Goal: Task Accomplishment & Management: Manage account settings

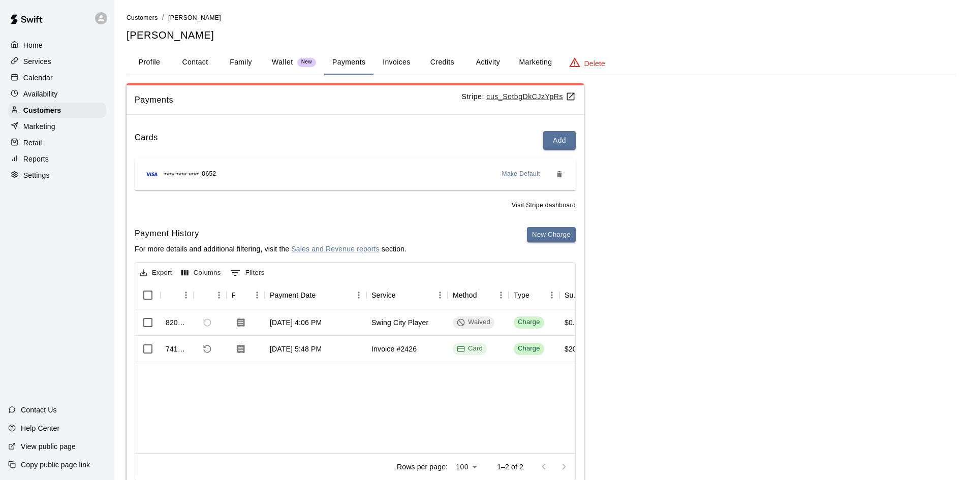
click at [56, 83] on div "Calendar" at bounding box center [57, 77] width 98 height 15
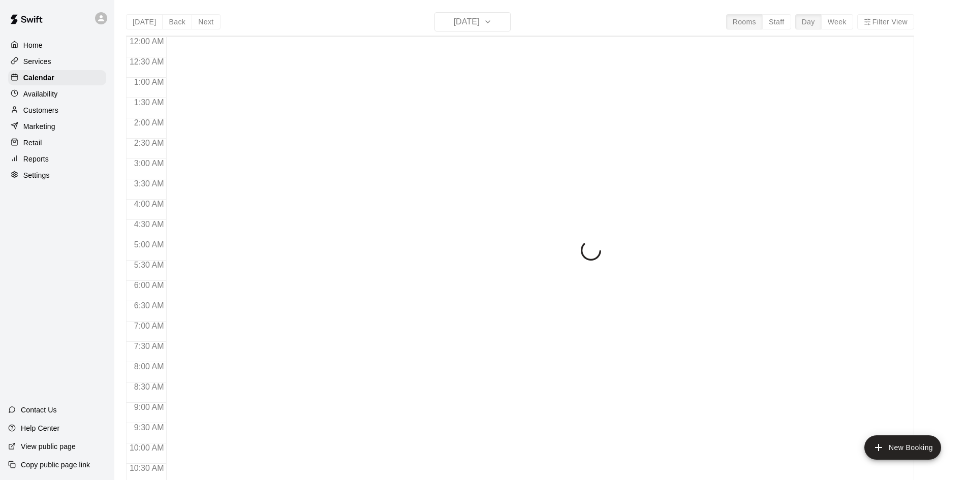
scroll to position [521, 0]
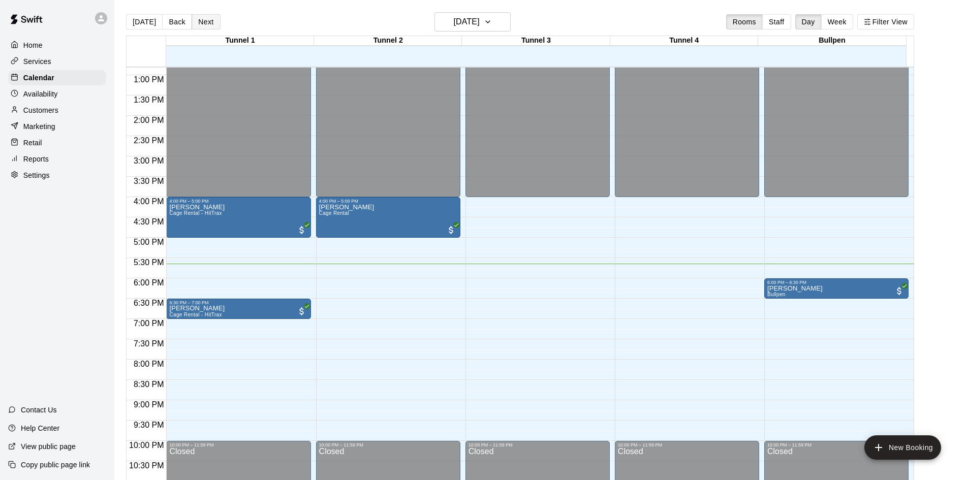
click at [201, 19] on button "Next" at bounding box center [206, 21] width 28 height 15
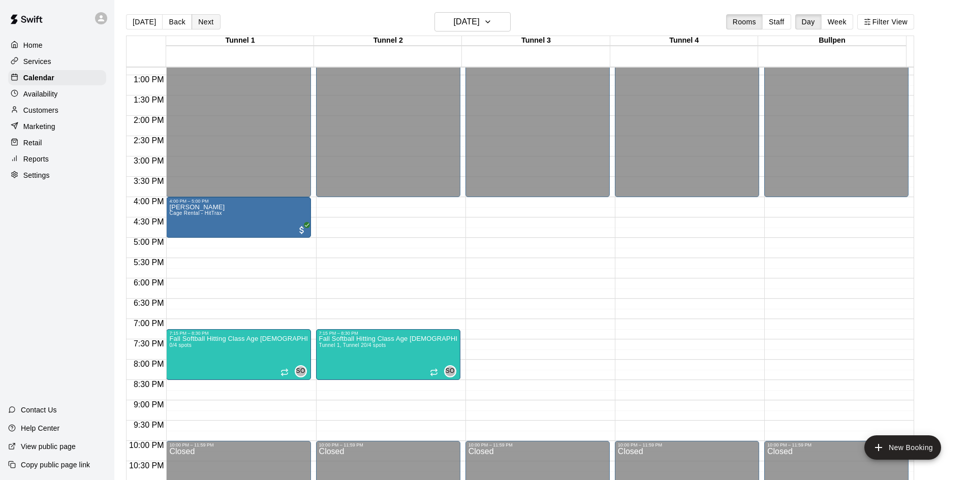
click at [210, 20] on button "Next" at bounding box center [206, 21] width 28 height 15
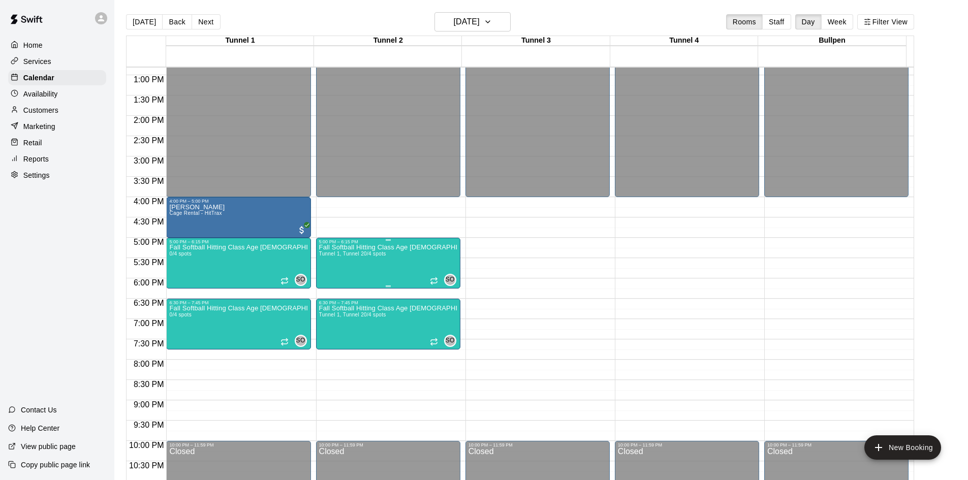
click at [388, 257] on div "Fall Softball Hitting Class Age [DEMOGRAPHIC_DATA] (Session 1) Tunnel 1, Tunnel…" at bounding box center [388, 484] width 138 height 480
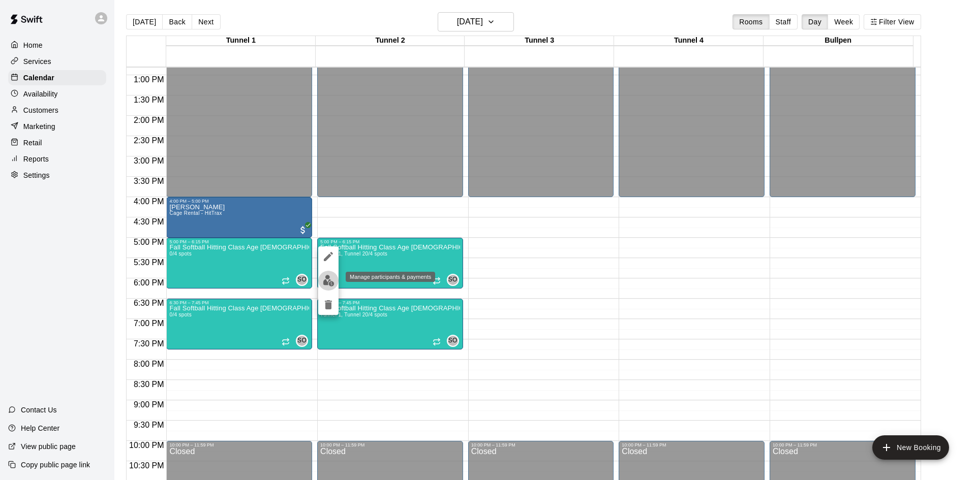
click at [332, 281] on img "edit" at bounding box center [329, 281] width 12 height 12
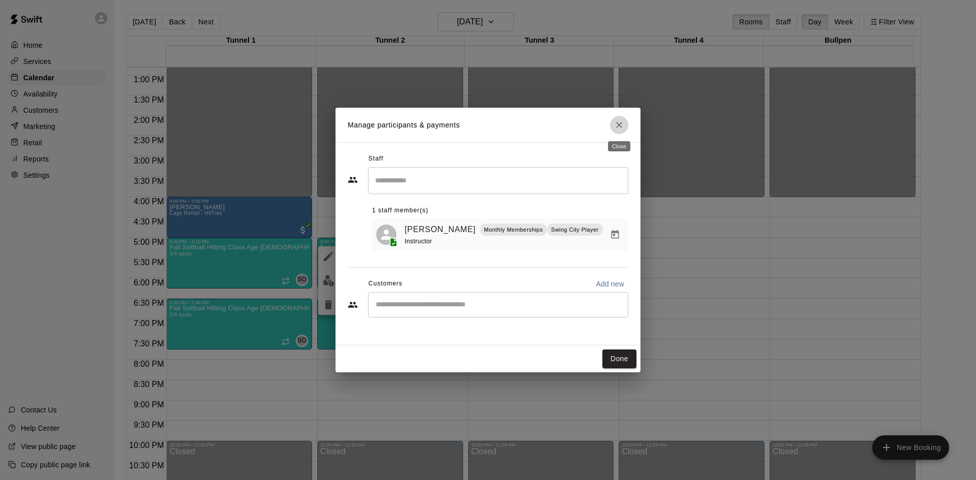
click at [620, 127] on icon "Close" at bounding box center [619, 125] width 6 height 6
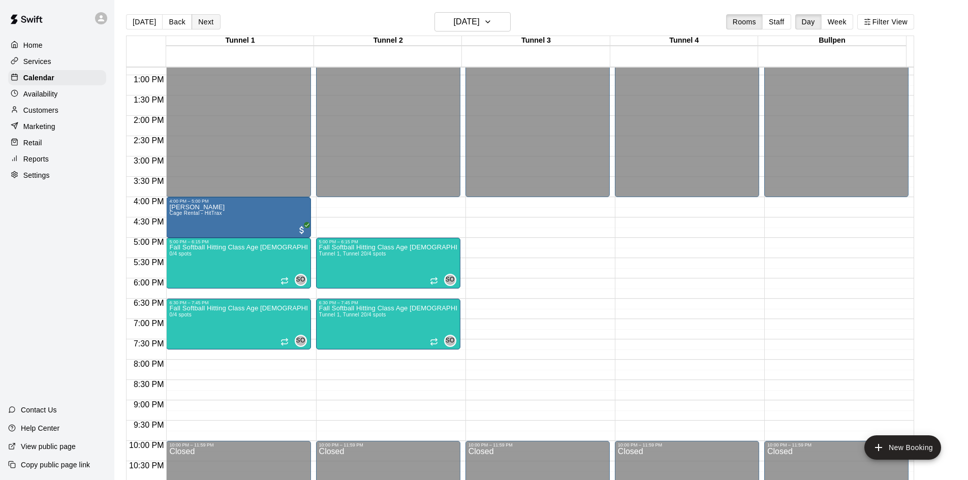
click at [203, 22] on button "Next" at bounding box center [206, 21] width 28 height 15
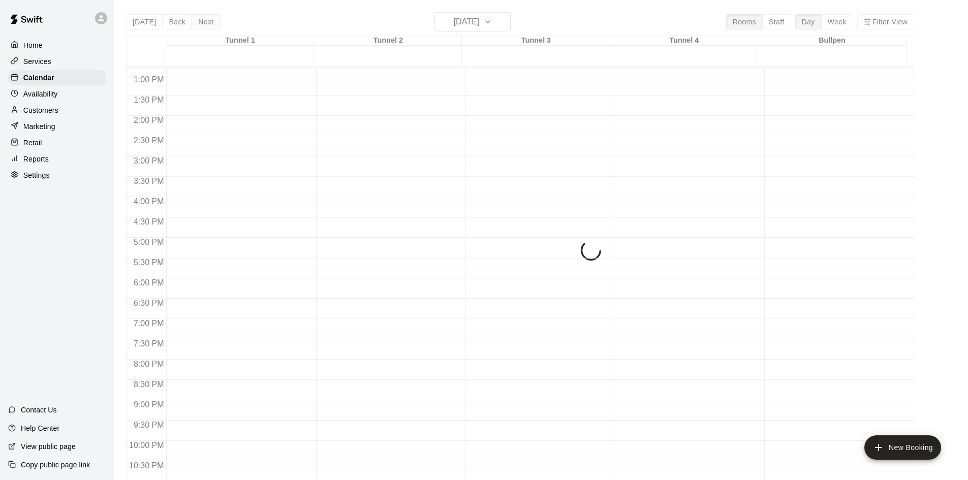
click at [203, 22] on div "[DATE] Back [DATE][DATE] Rooms Staff Day Week Filter View Tunnel 1 20 Sat Tunne…" at bounding box center [520, 252] width 788 height 480
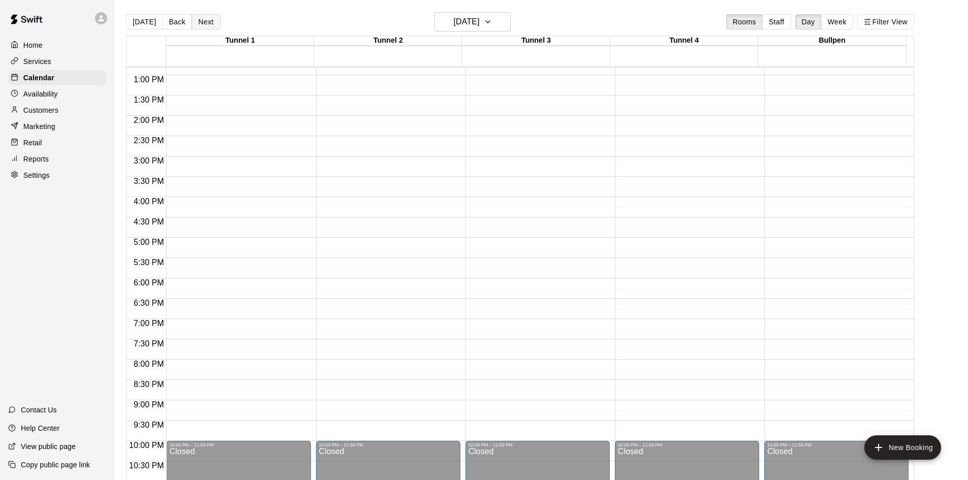
click at [203, 22] on button "Next" at bounding box center [206, 21] width 28 height 15
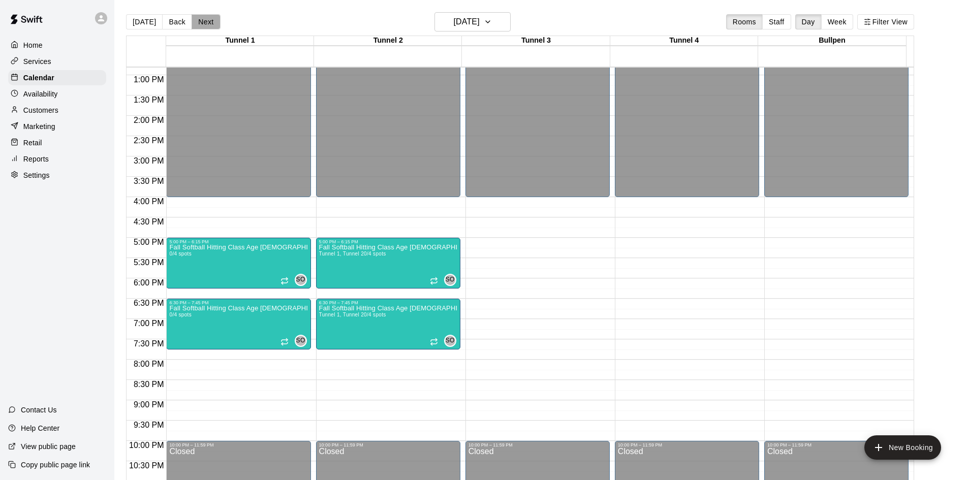
click at [203, 22] on button "Next" at bounding box center [206, 21] width 28 height 15
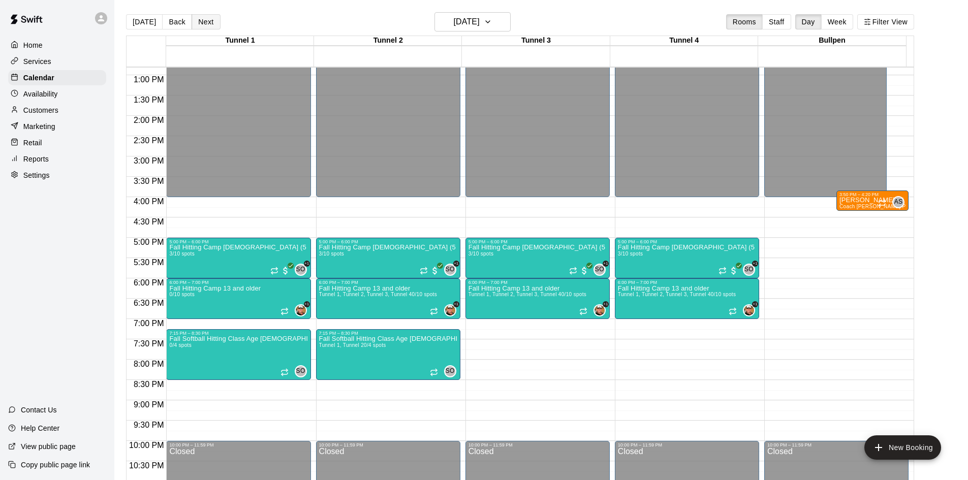
click at [203, 22] on button "Next" at bounding box center [206, 21] width 28 height 15
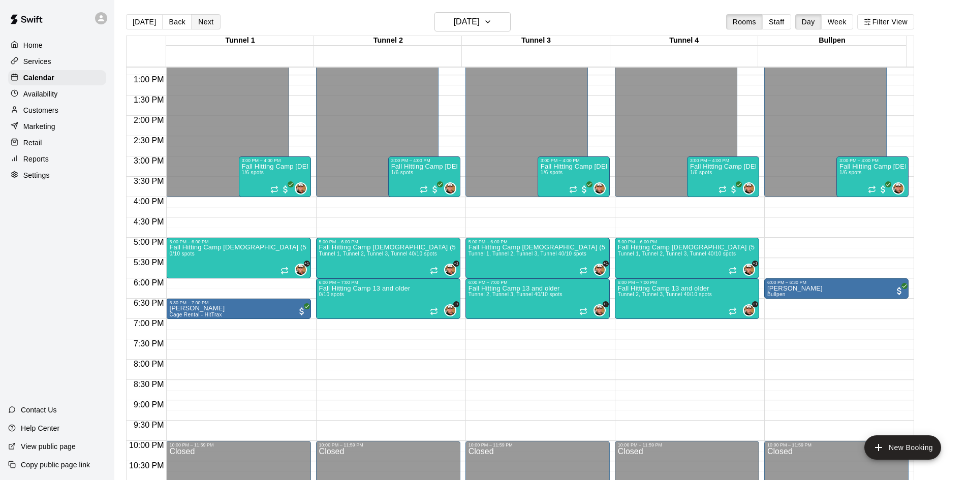
click at [203, 22] on button "Next" at bounding box center [206, 21] width 28 height 15
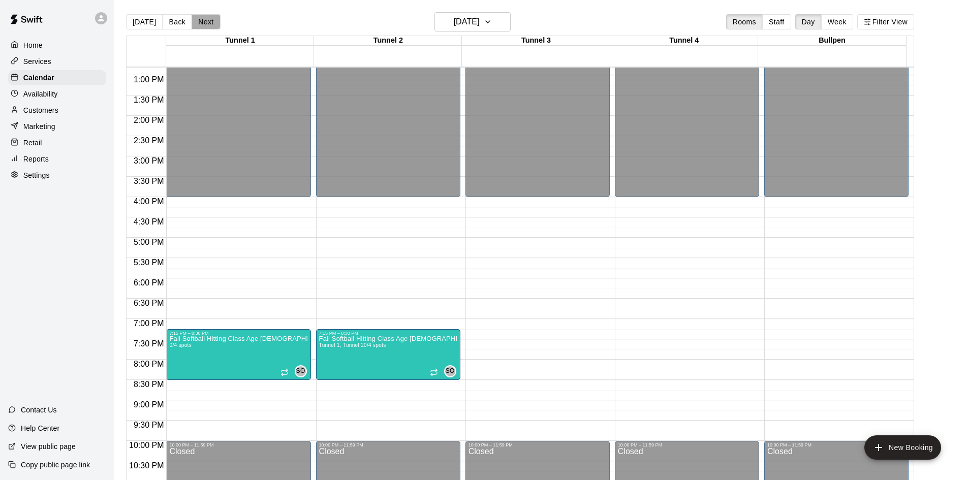
click at [203, 22] on button "Next" at bounding box center [206, 21] width 28 height 15
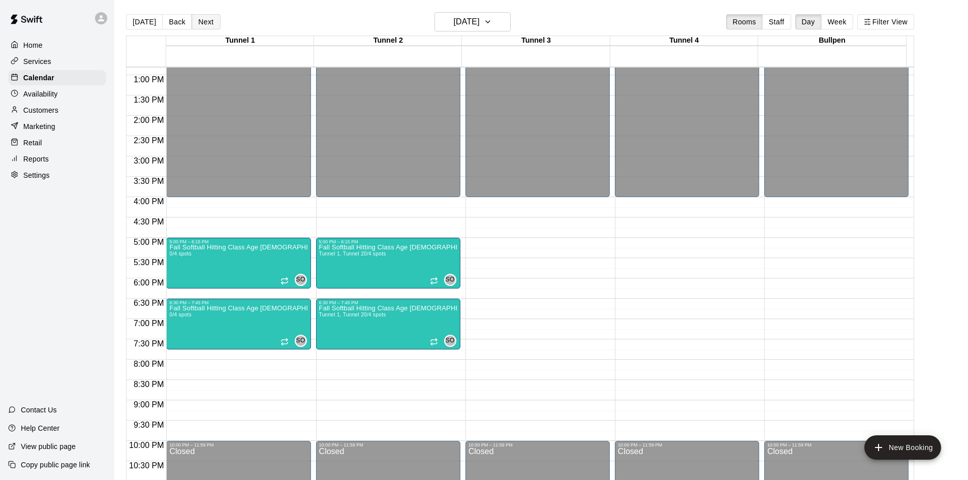
click at [203, 22] on button "Next" at bounding box center [206, 21] width 28 height 15
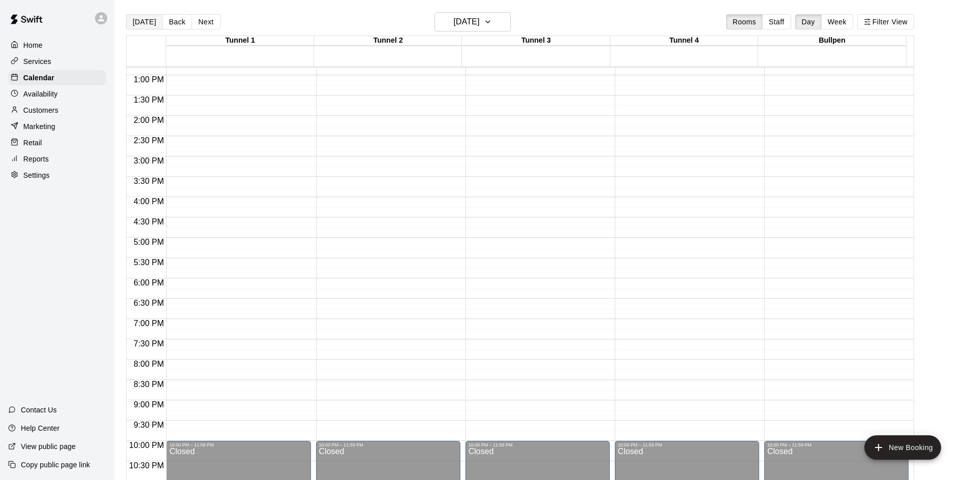
click at [139, 21] on button "[DATE]" at bounding box center [144, 21] width 37 height 15
